Goal: Entertainment & Leisure: Browse casually

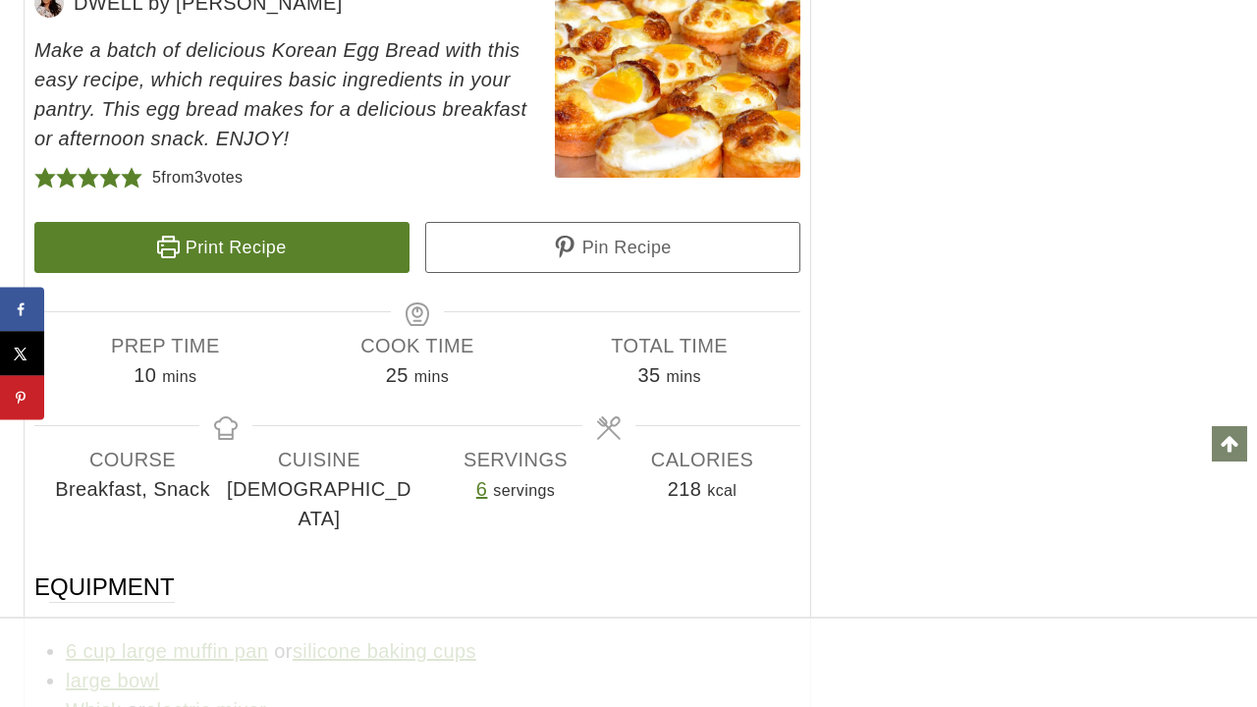
scroll to position [9159, 0]
